Goal: Task Accomplishment & Management: Manage account settings

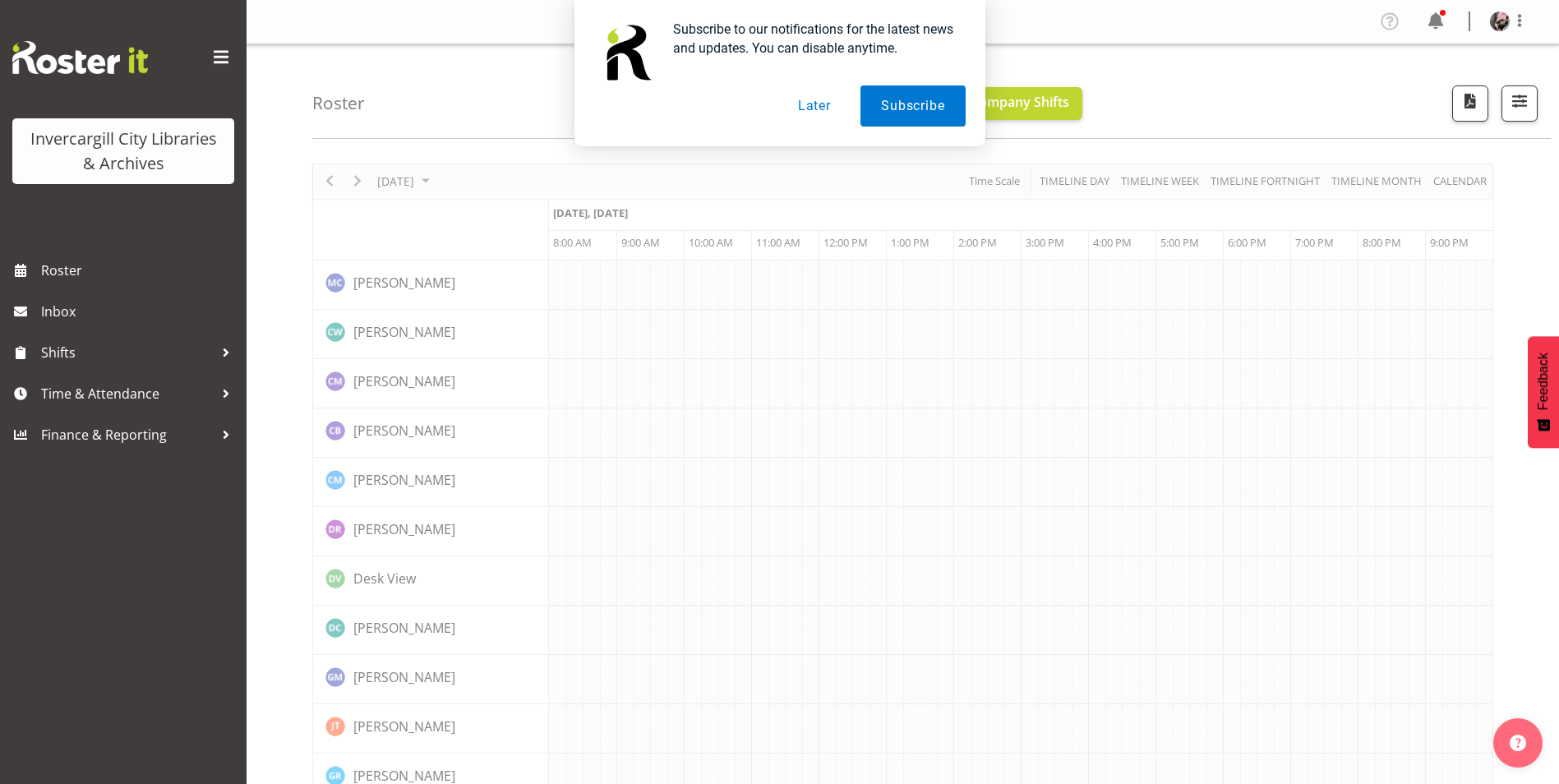
click at [792, 102] on button "Later" at bounding box center [814, 106] width 74 height 41
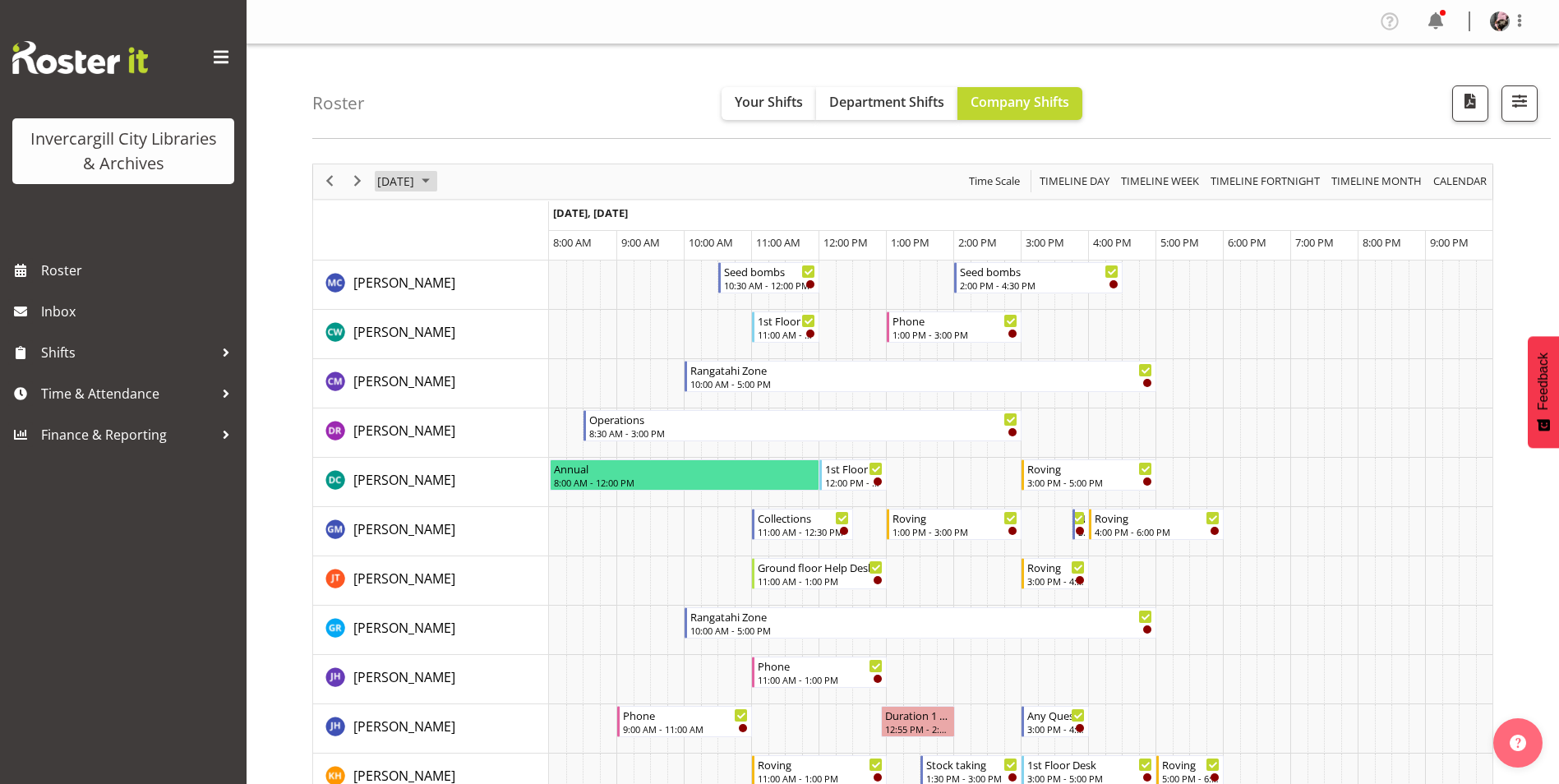
click at [416, 184] on span "[DATE]" at bounding box center [395, 181] width 41 height 21
click at [524, 365] on span "26" at bounding box center [526, 363] width 25 height 25
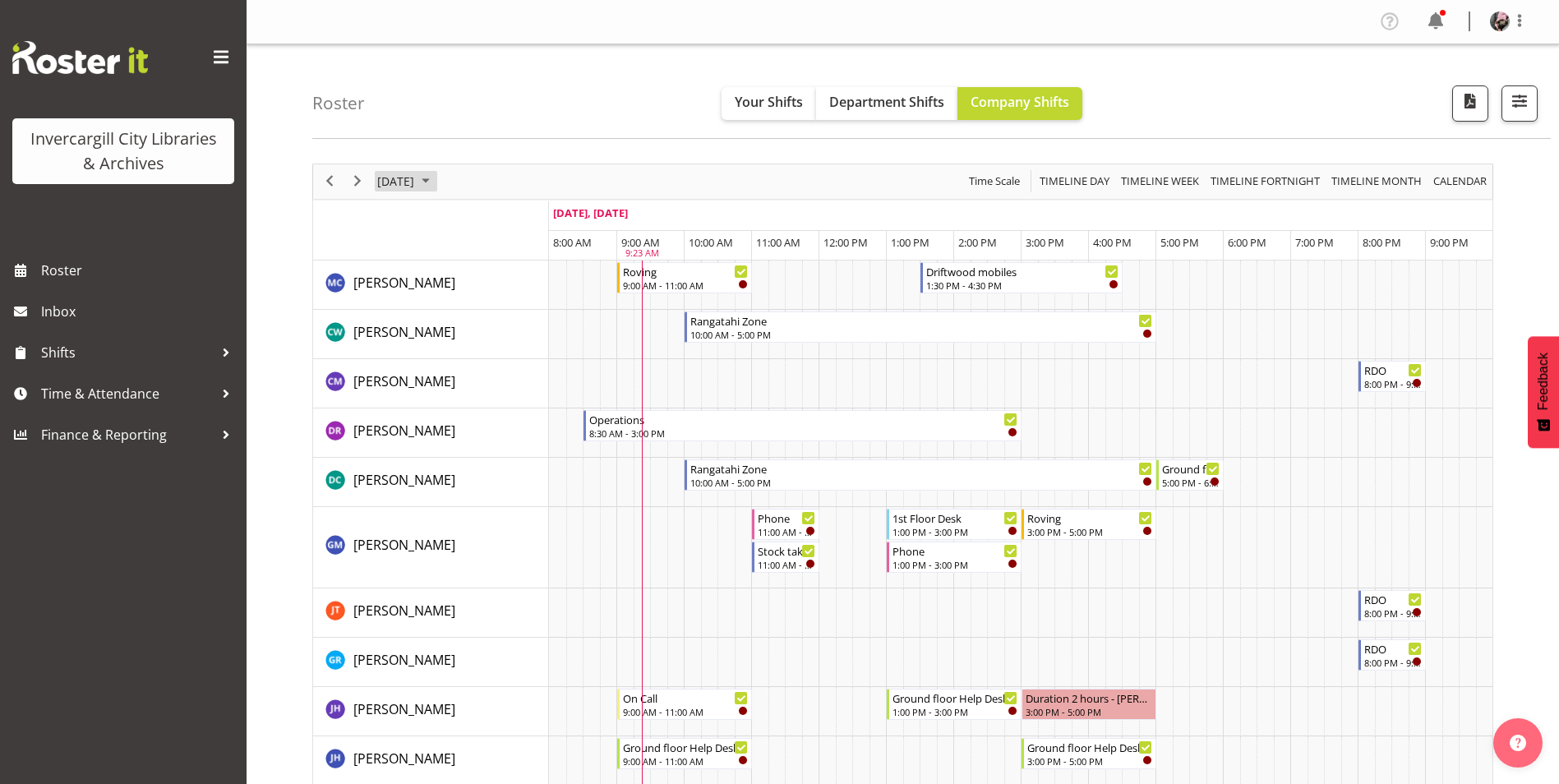
click at [416, 174] on span "[DATE]" at bounding box center [395, 181] width 41 height 21
click at [558, 431] on button "[DATE]" at bounding box center [537, 425] width 56 height 23
click at [531, 88] on div "Roster Your Shifts Department Shifts Company Shifts All Locations [GEOGRAPHIC_D…" at bounding box center [932, 92] width 1239 height 94
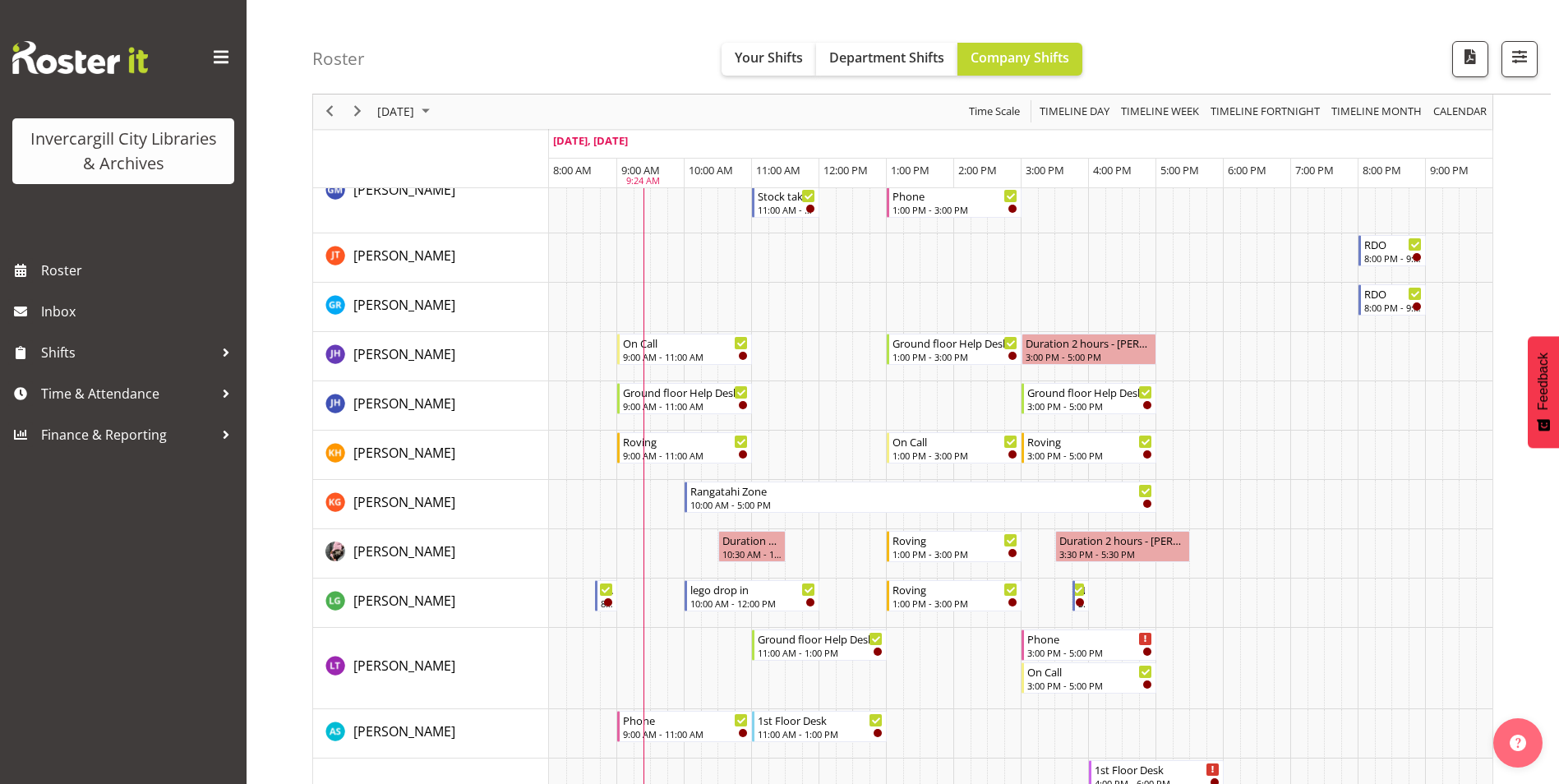
scroll to position [411, 0]
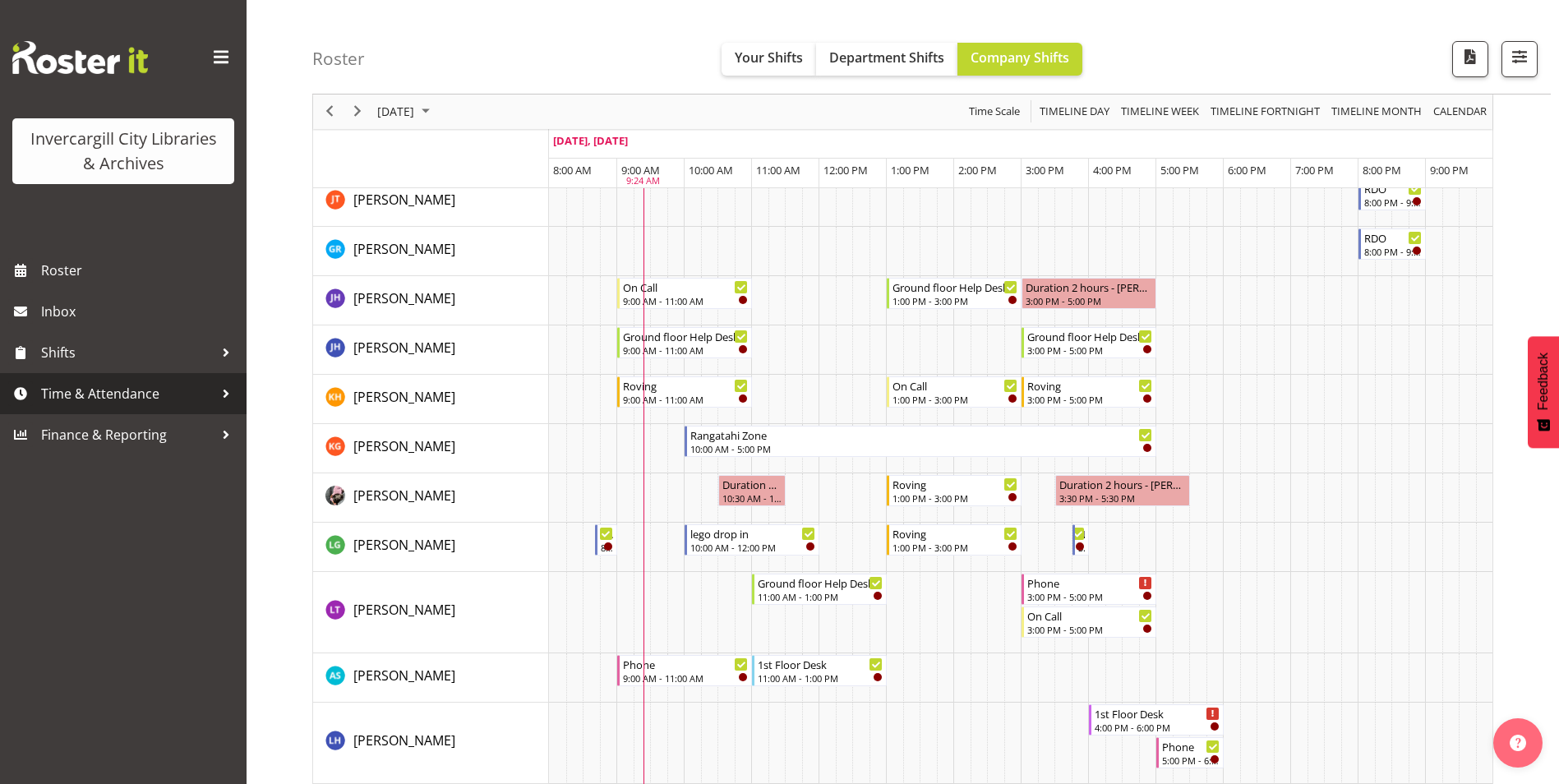
click at [109, 385] on span "Time & Attendance" at bounding box center [127, 394] width 173 height 25
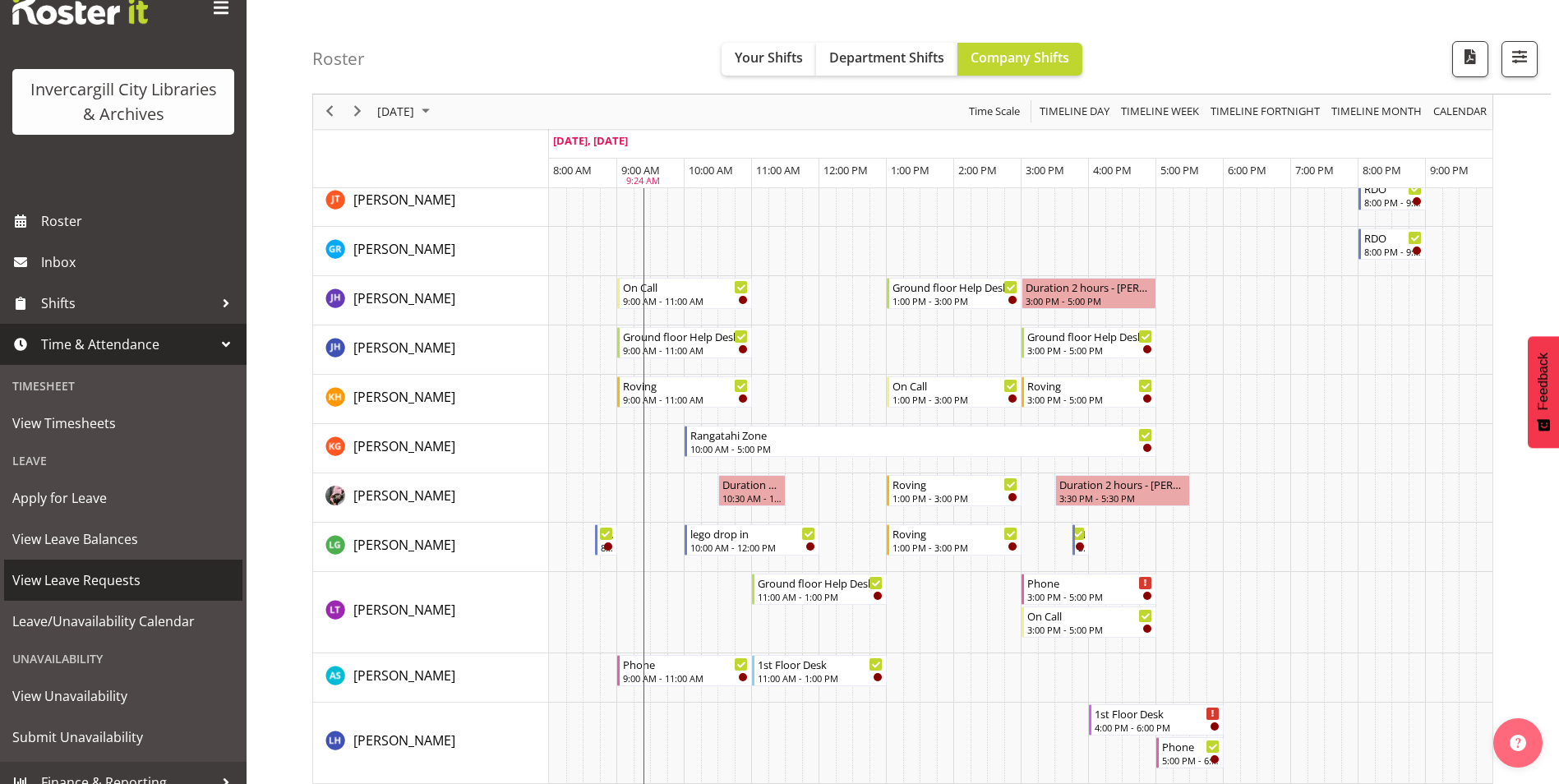
scroll to position [68, 0]
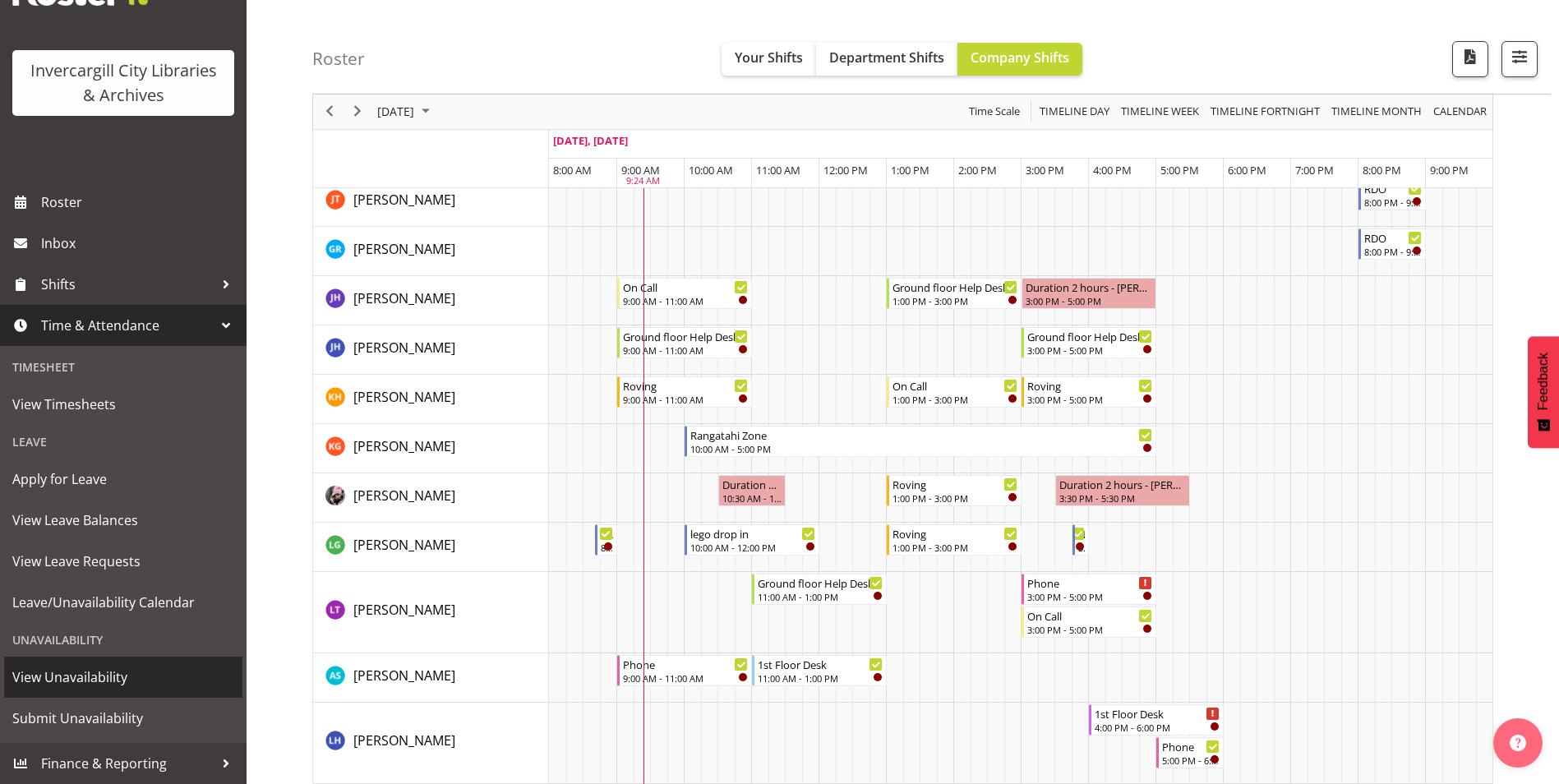
click at [151, 673] on span "View Unavailability" at bounding box center [123, 677] width 222 height 25
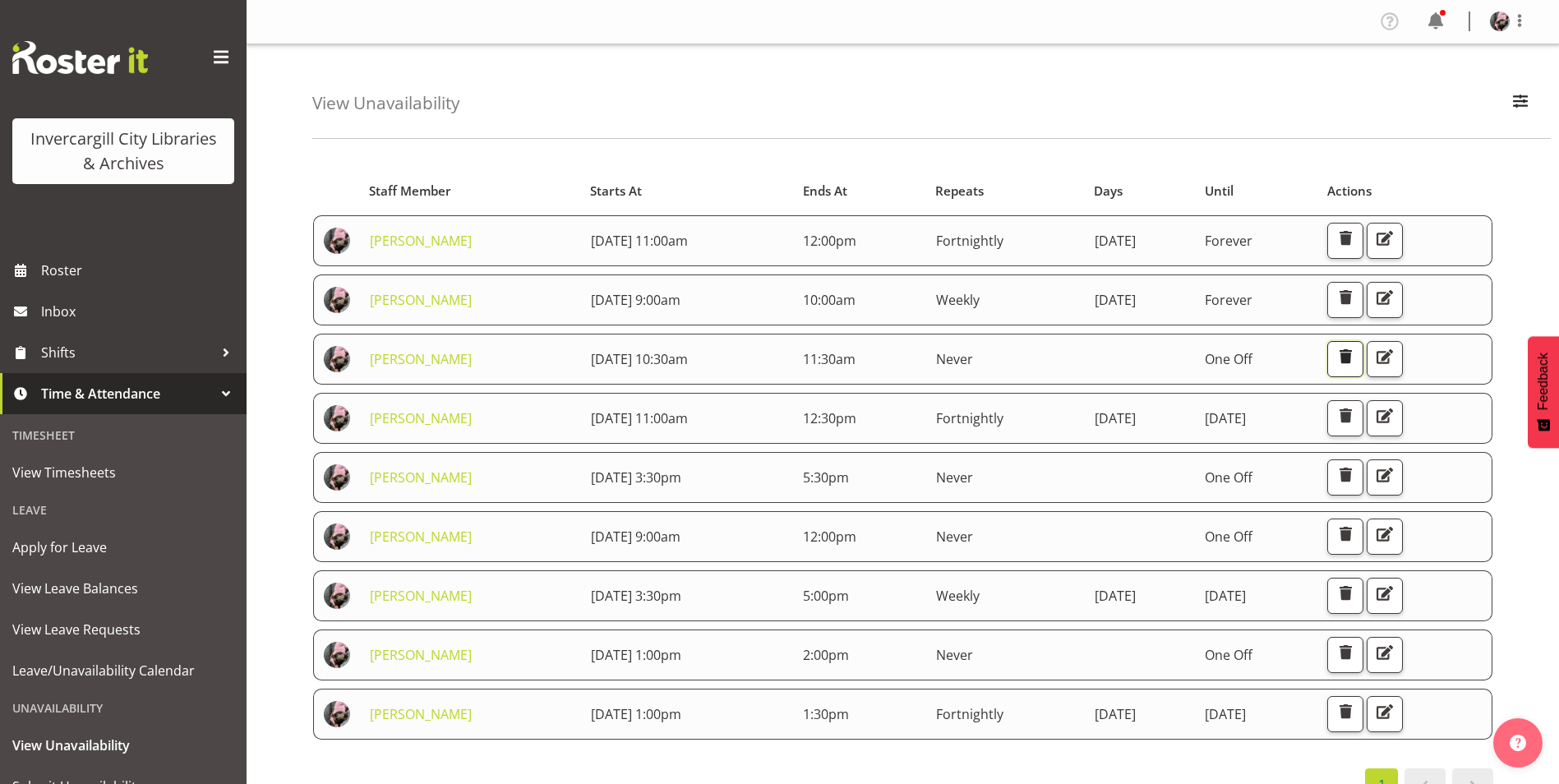
click at [1364, 367] on button "button" at bounding box center [1346, 359] width 36 height 36
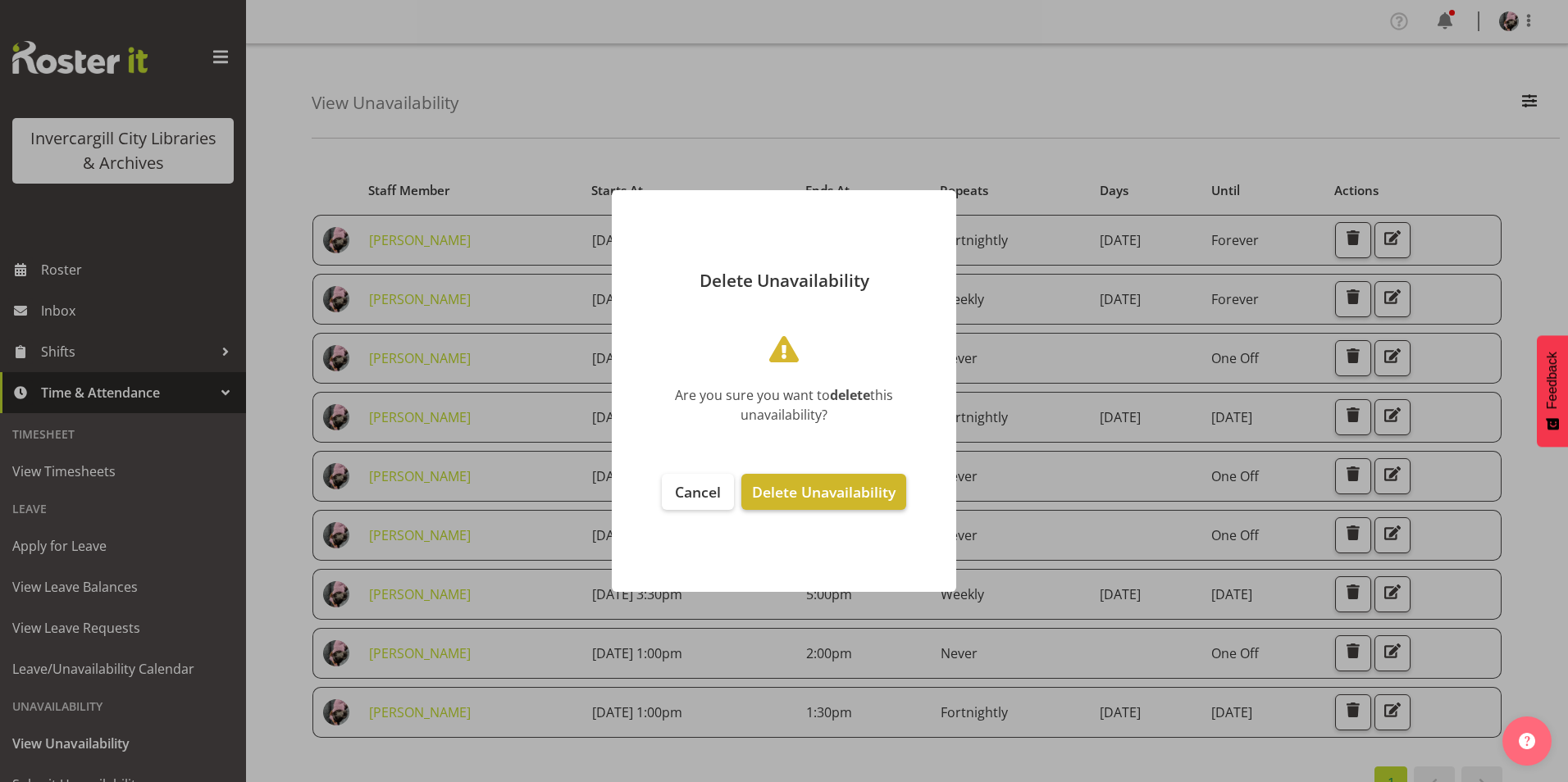
click at [862, 493] on span "Delete Unavailability" at bounding box center [824, 492] width 144 height 20
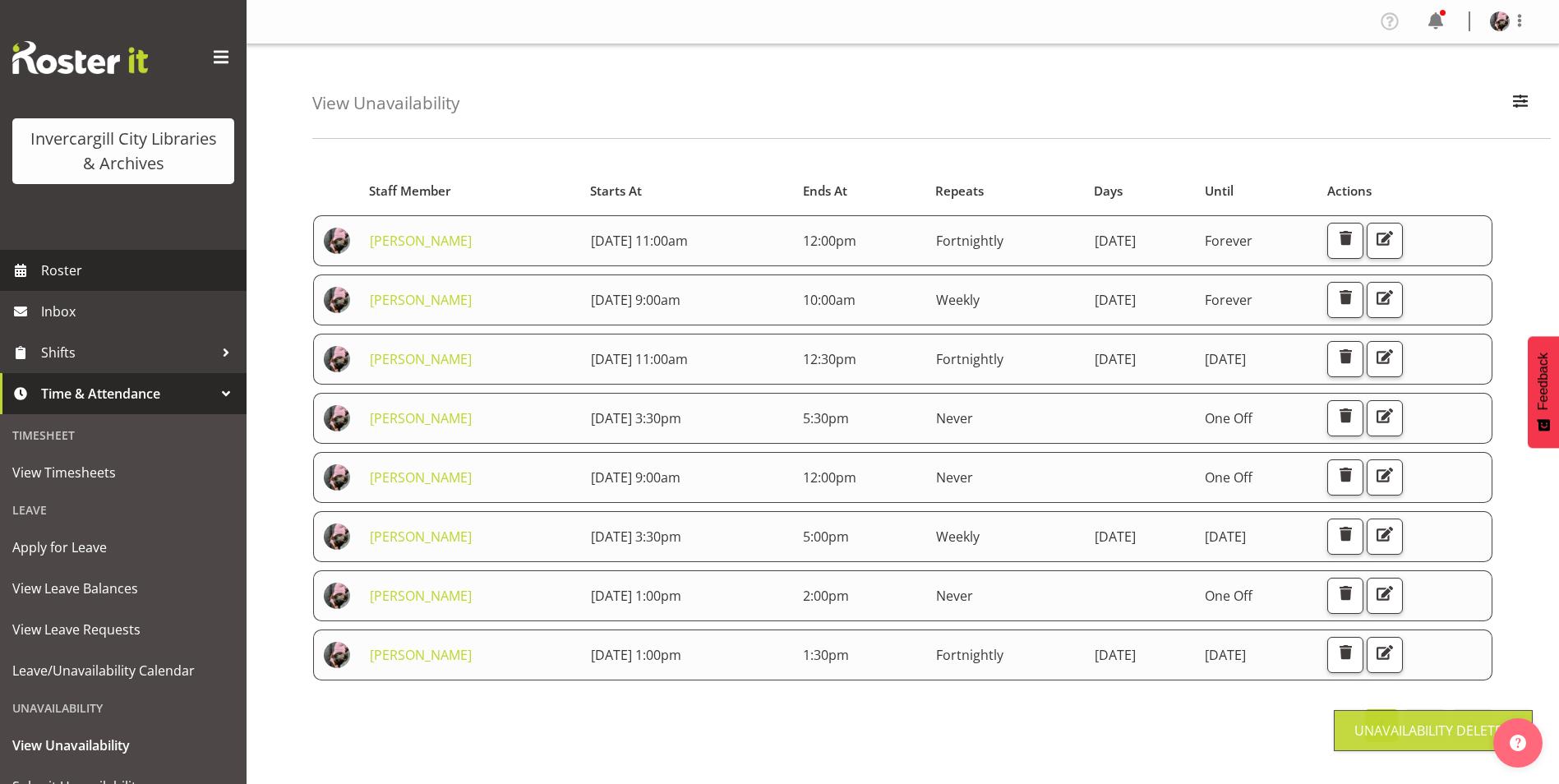
click at [99, 275] on span "Roster" at bounding box center [140, 270] width 198 height 25
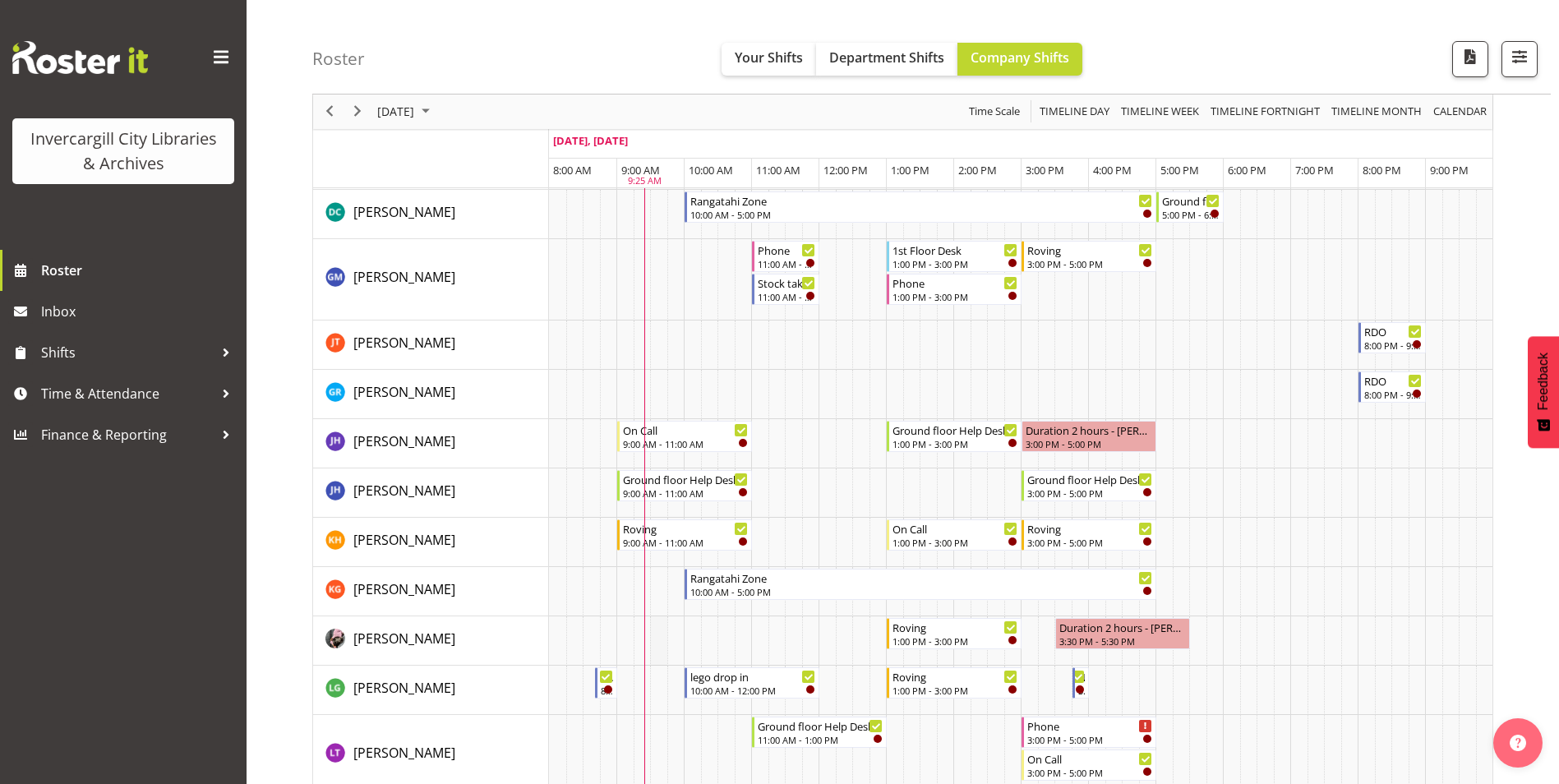
scroll to position [329, 0]
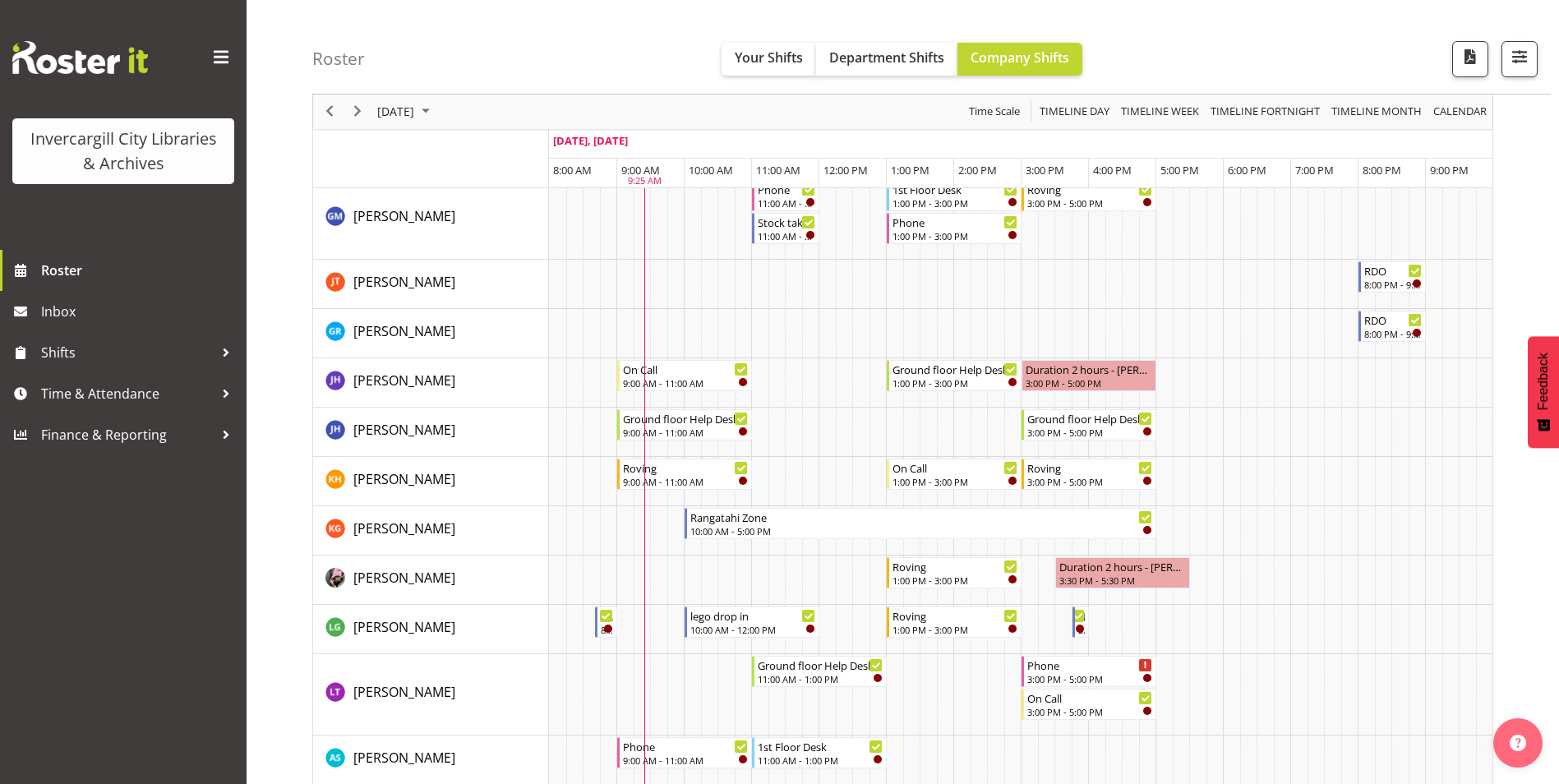
click at [238, 576] on div "Invercargill City Libraries & Archives Roster Inbox Shifts Time & Attendance Fi…" at bounding box center [123, 392] width 246 height 784
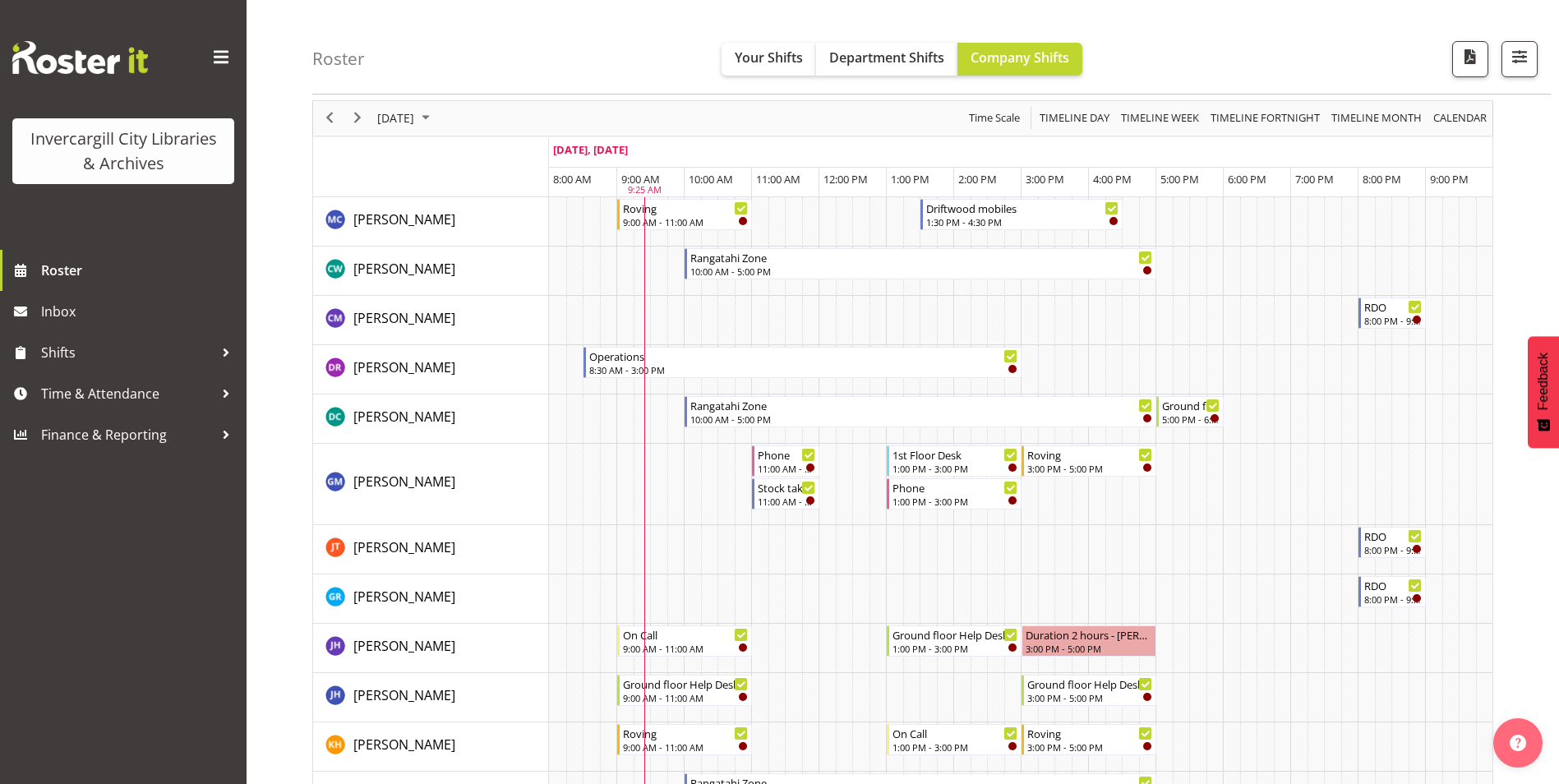
scroll to position [0, 0]
